Goal: Find specific page/section: Find specific page/section

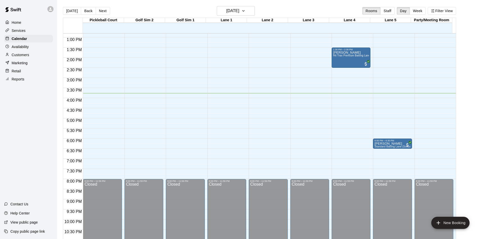
scroll to position [209, 0]
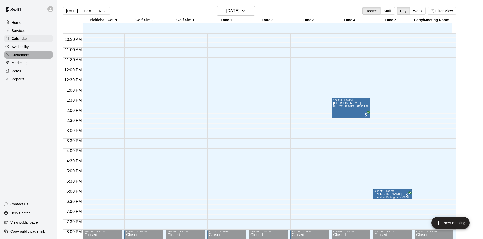
click at [28, 58] on p "Customers" at bounding box center [20, 54] width 17 height 5
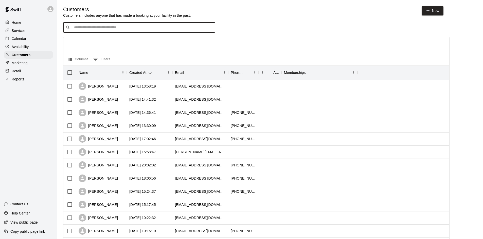
click at [128, 27] on input "Search customers by name or email" at bounding box center [142, 27] width 140 height 5
click at [109, 29] on input "Search customers by name or email" at bounding box center [142, 27] width 140 height 5
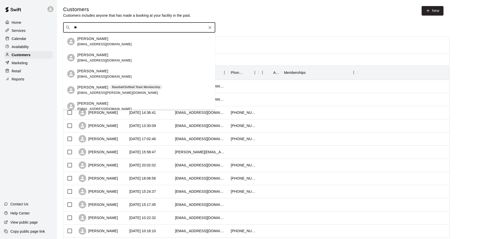
type input "**"
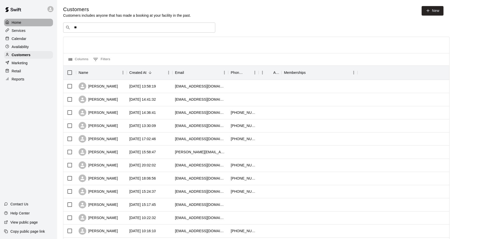
click at [29, 23] on div "Home" at bounding box center [28, 23] width 49 height 8
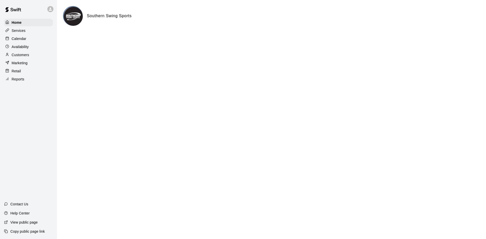
click at [17, 35] on div "Home Services Calendar Availability Customers Marketing Retail Reports" at bounding box center [28, 50] width 57 height 65
click at [18, 37] on p "Calendar" at bounding box center [19, 38] width 15 height 5
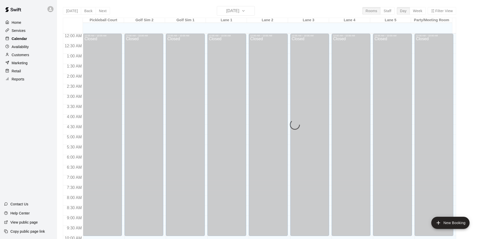
scroll to position [260, 0]
